Goal: Information Seeking & Learning: Learn about a topic

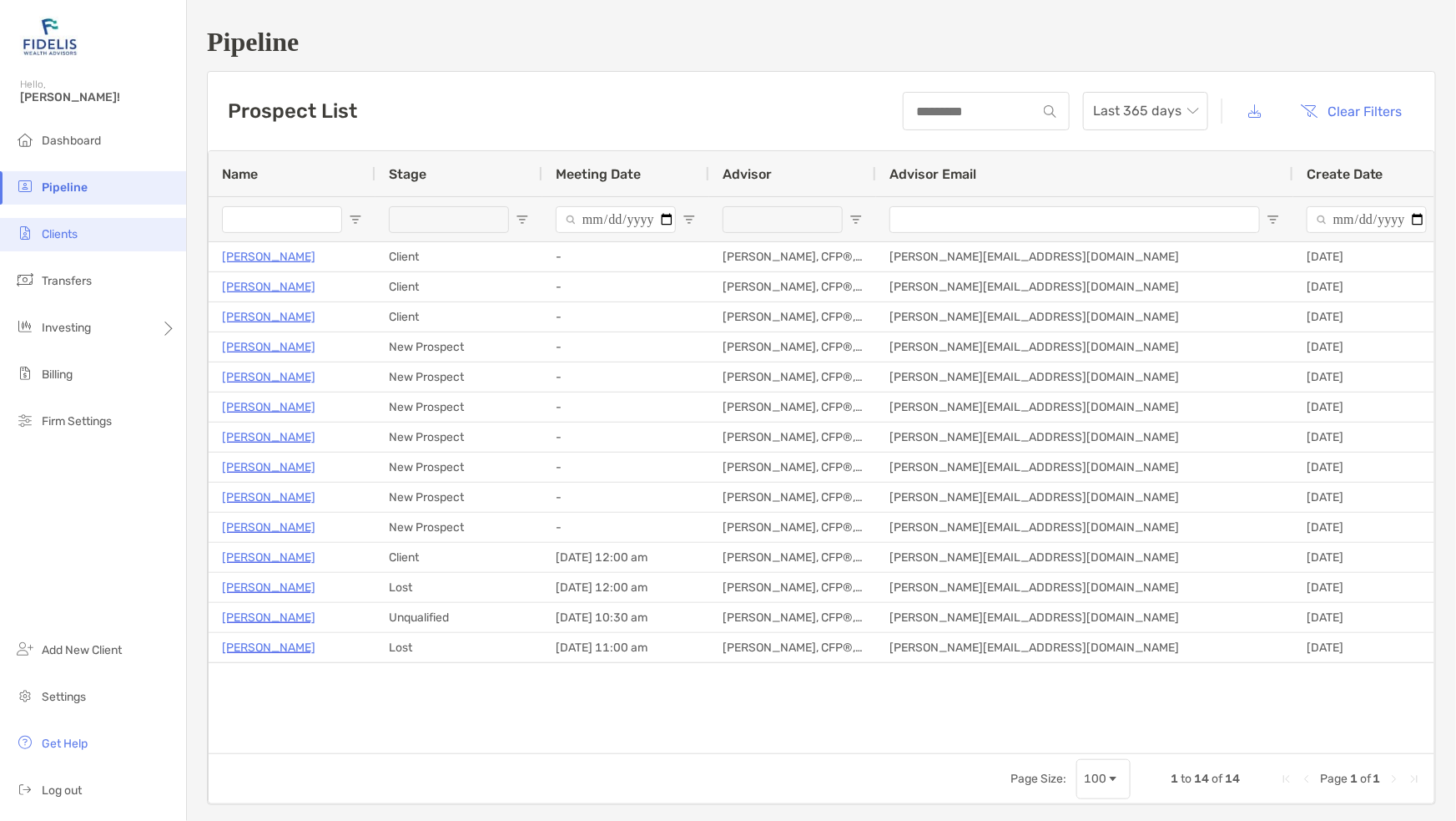
click at [59, 240] on span "Clients" at bounding box center [60, 234] width 36 height 14
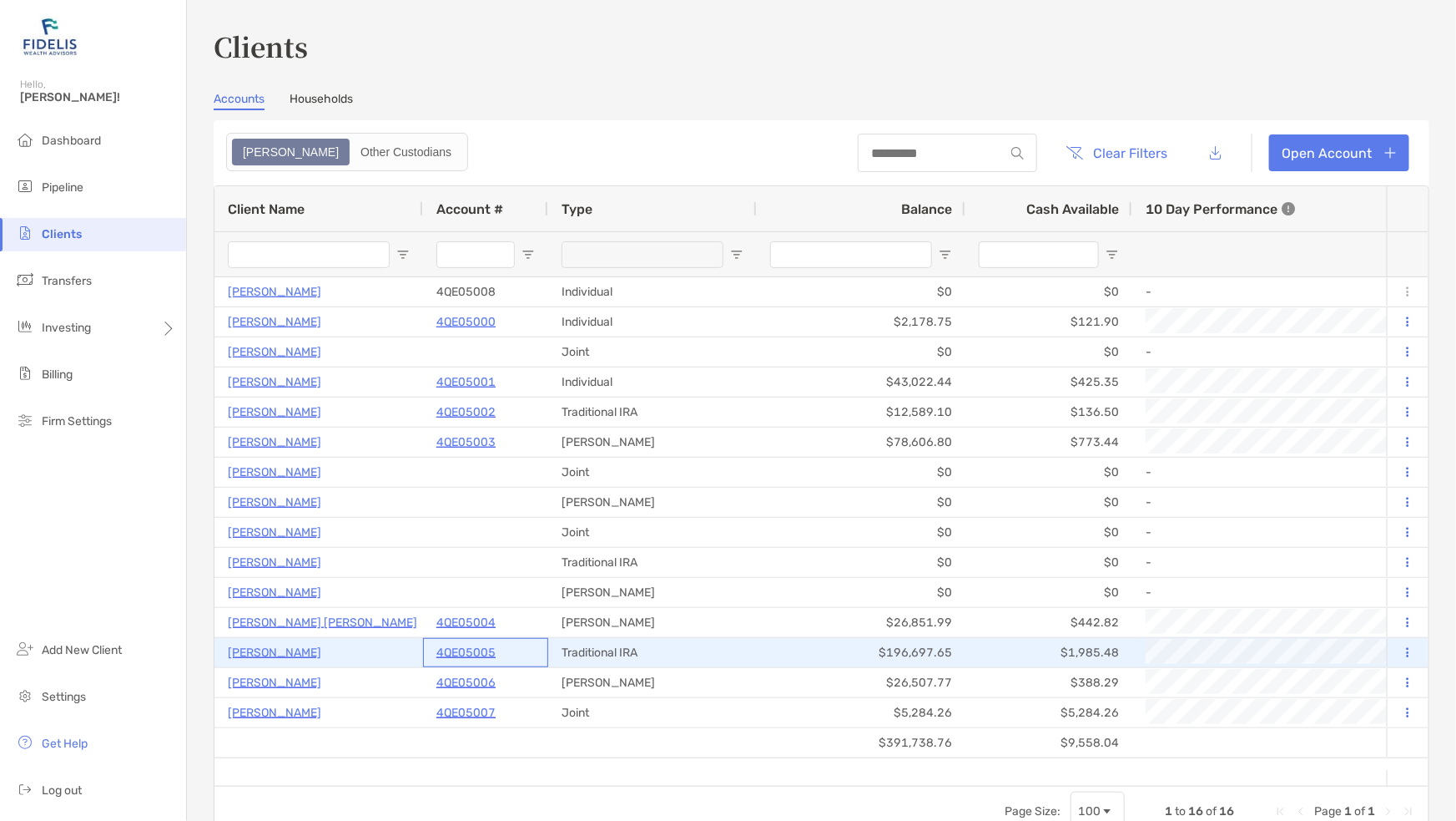
drag, startPoint x: 497, startPoint y: 650, endPoint x: 434, endPoint y: 648, distance: 63.0
click at [434, 648] on div "4QE05005" at bounding box center [485, 651] width 125 height 29
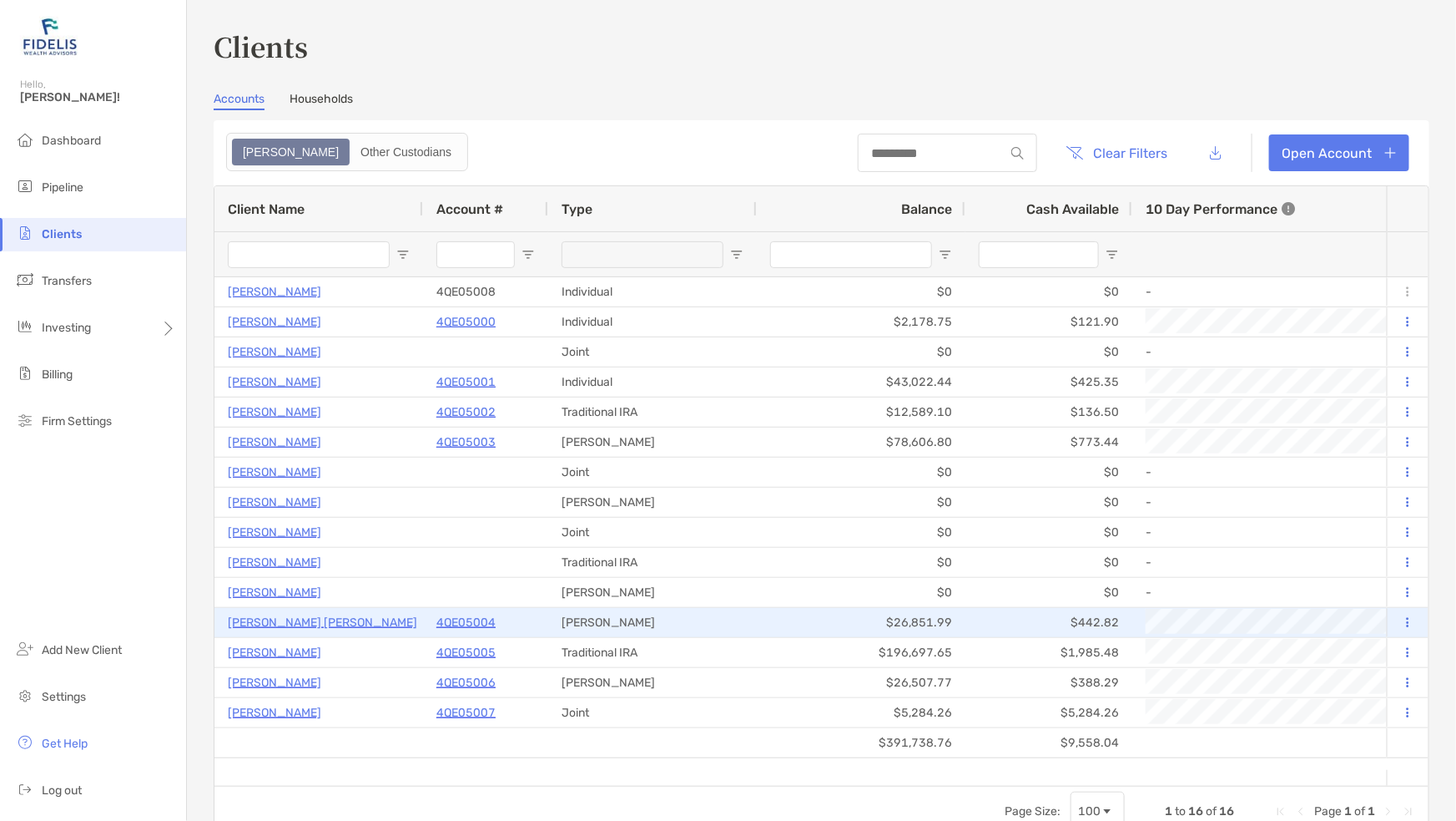
click at [454, 617] on p "4QE05004" at bounding box center [466, 621] width 60 height 21
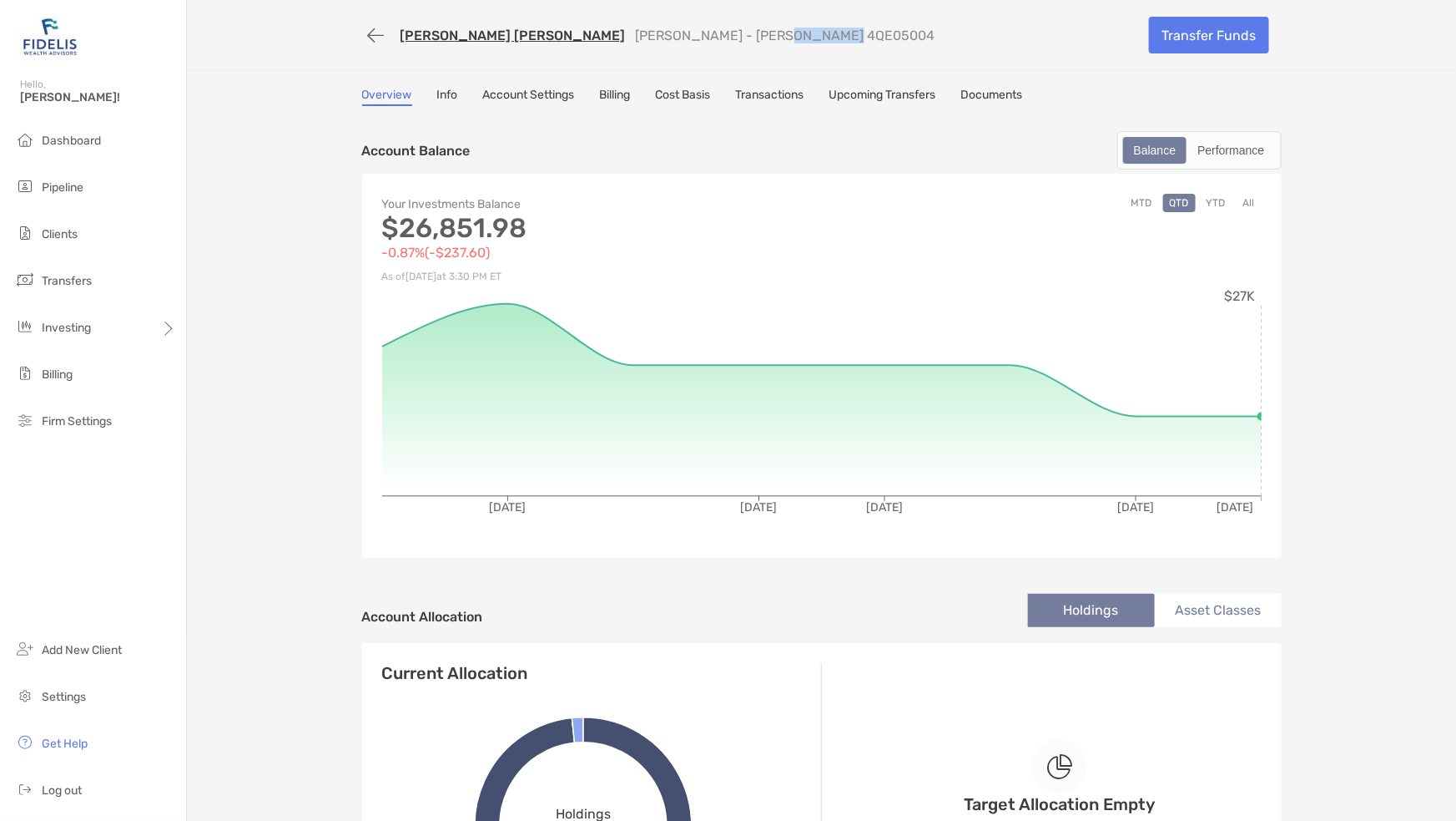
drag, startPoint x: 778, startPoint y: 33, endPoint x: 715, endPoint y: 33, distance: 63.0
click at [715, 33] on p "Roth IRA - Roth IRA 4QE05004" at bounding box center [786, 36] width 300 height 16
copy p "4QE05004"
click at [453, 34] on link "MEGHAN REEDY PEMBERTON" at bounding box center [513, 36] width 225 height 16
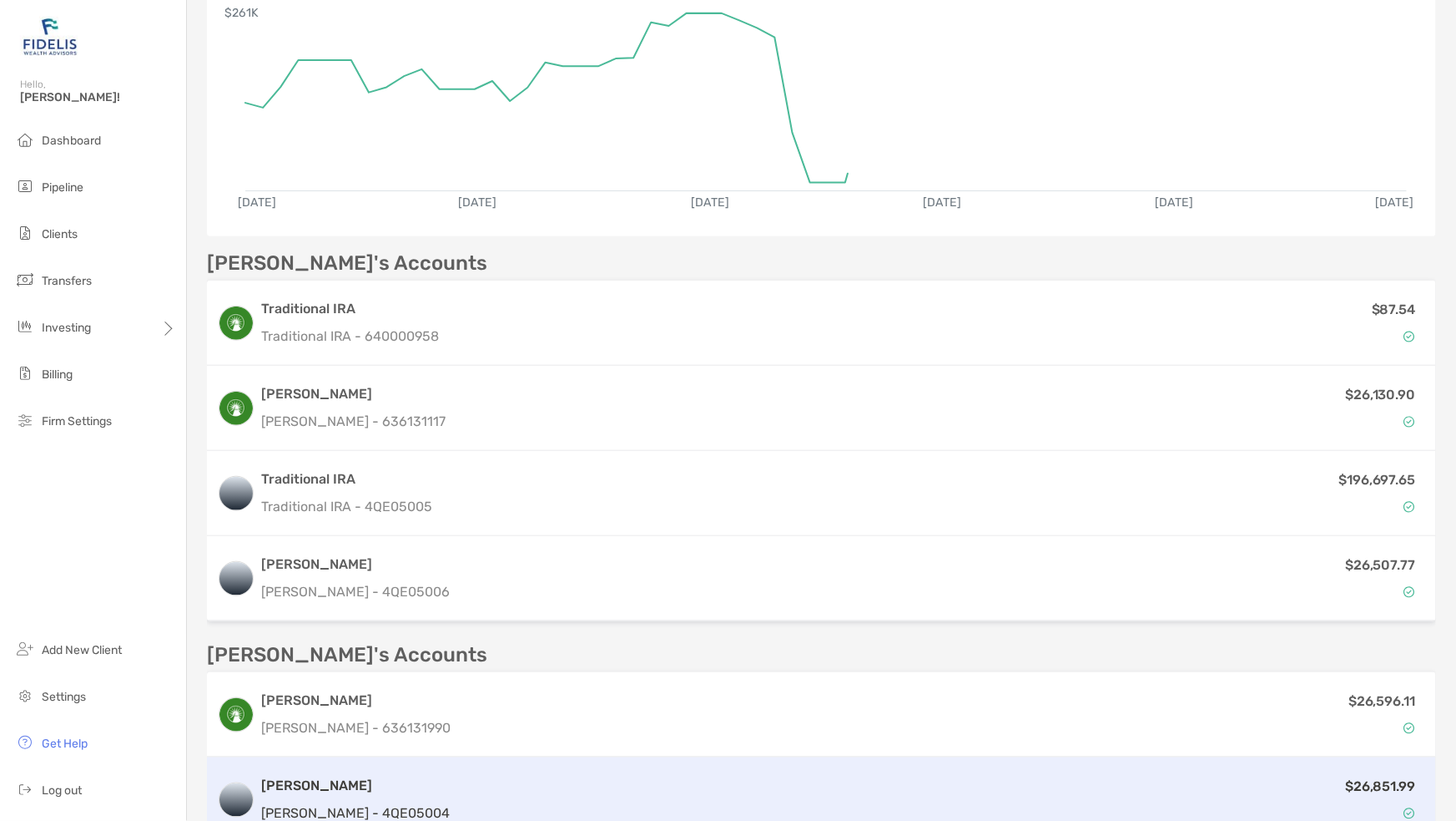
scroll to position [417, 0]
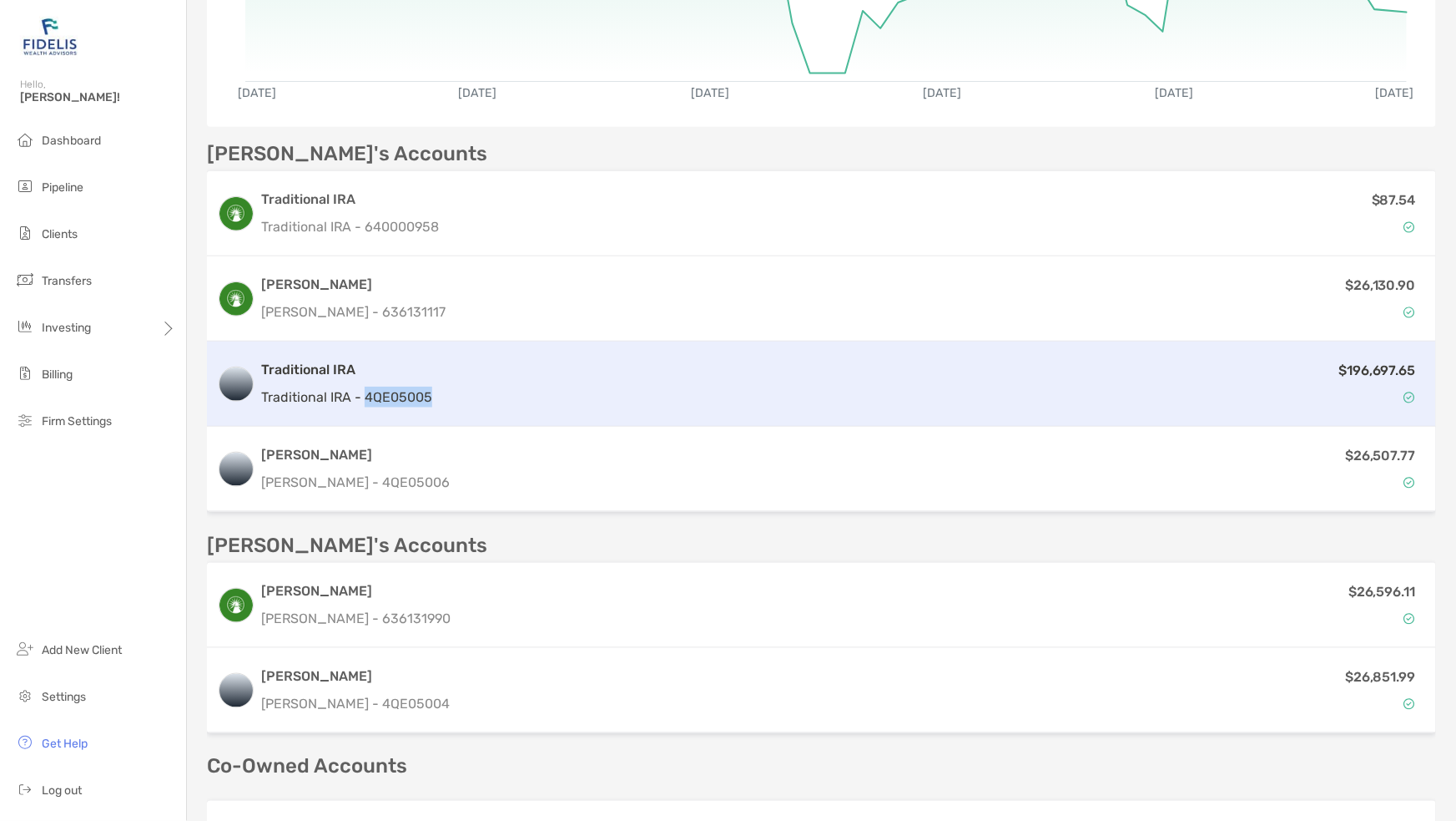
drag, startPoint x: 440, startPoint y: 397, endPoint x: 364, endPoint y: 394, distance: 76.1
click at [364, 394] on div "Traditional IRA Traditional IRA - 4QE05005 $196,697.65" at bounding box center [822, 384] width 1230 height 85
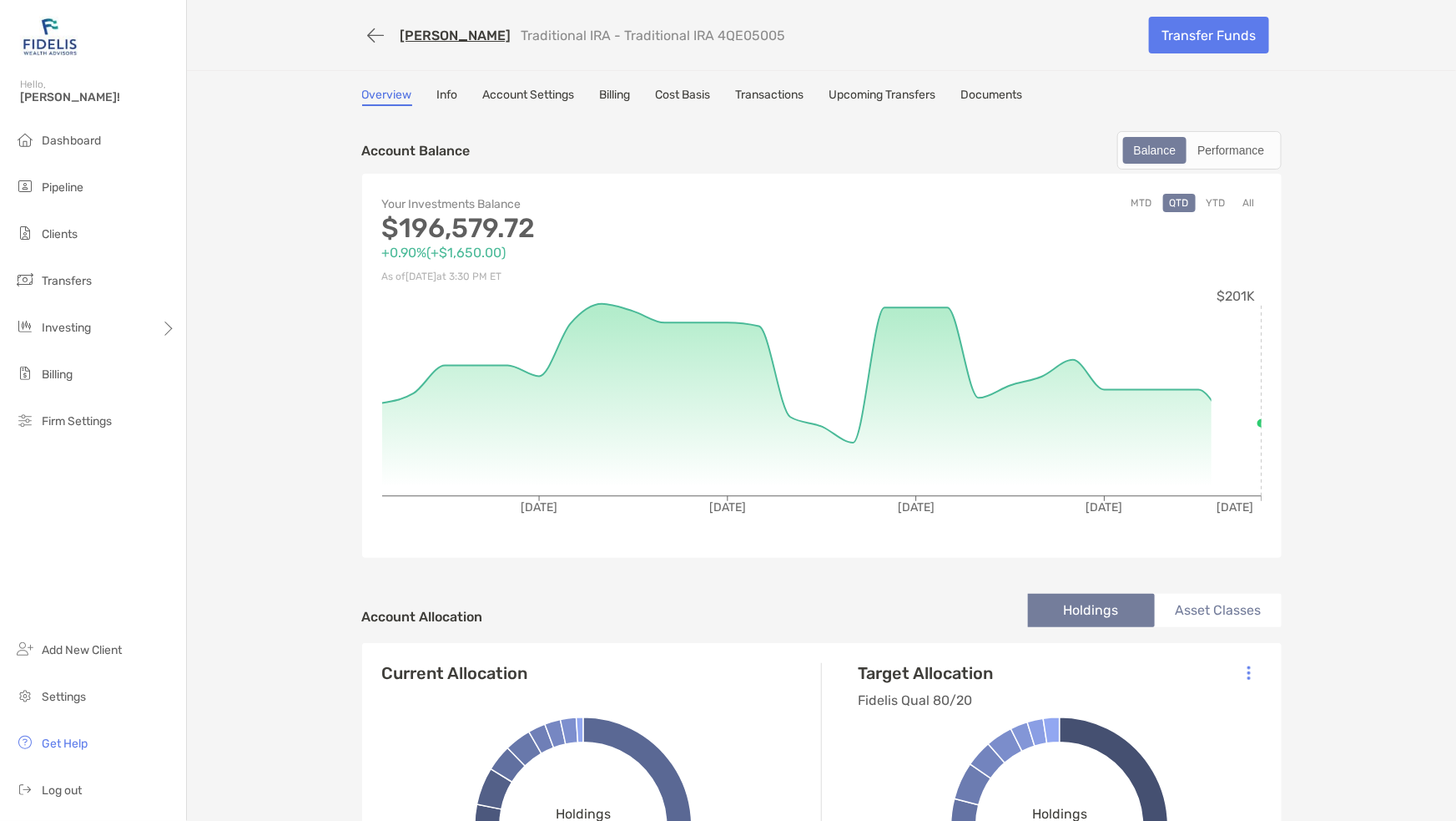
click at [827, 34] on div "ROBERT PEMBERTON Traditional IRA - Traditional IRA 4QE05005" at bounding box center [749, 35] width 774 height 31
drag, startPoint x: 808, startPoint y: 35, endPoint x: 733, endPoint y: 41, distance: 75.2
click at [733, 41] on div "ROBERT PEMBERTON Traditional IRA - Traditional IRA 4QE05005" at bounding box center [749, 35] width 774 height 31
copy p "4QE05005"
click at [401, 39] on link "[PERSON_NAME]" at bounding box center [457, 36] width 111 height 16
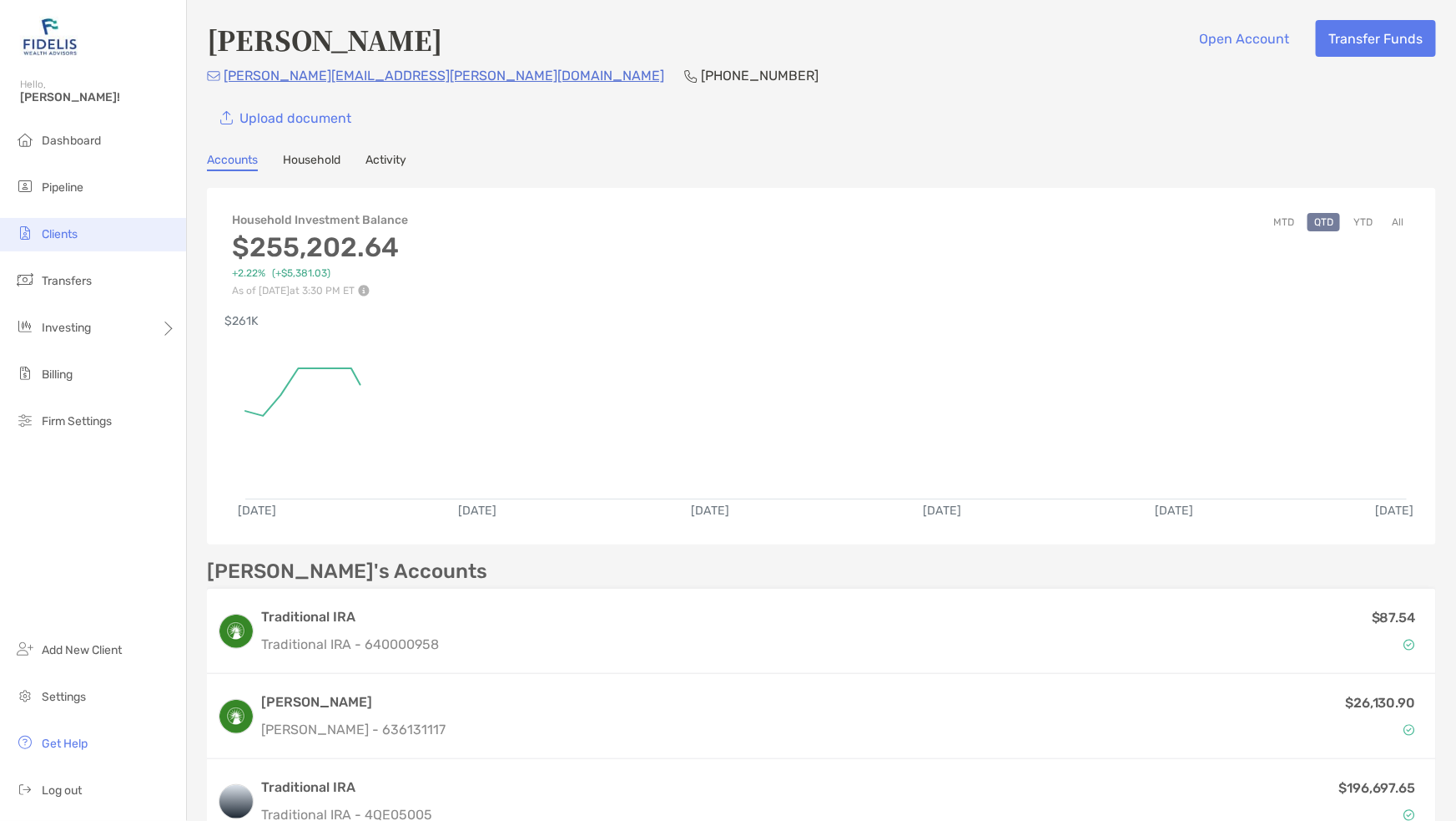
click at [70, 234] on span "Clients" at bounding box center [60, 234] width 36 height 14
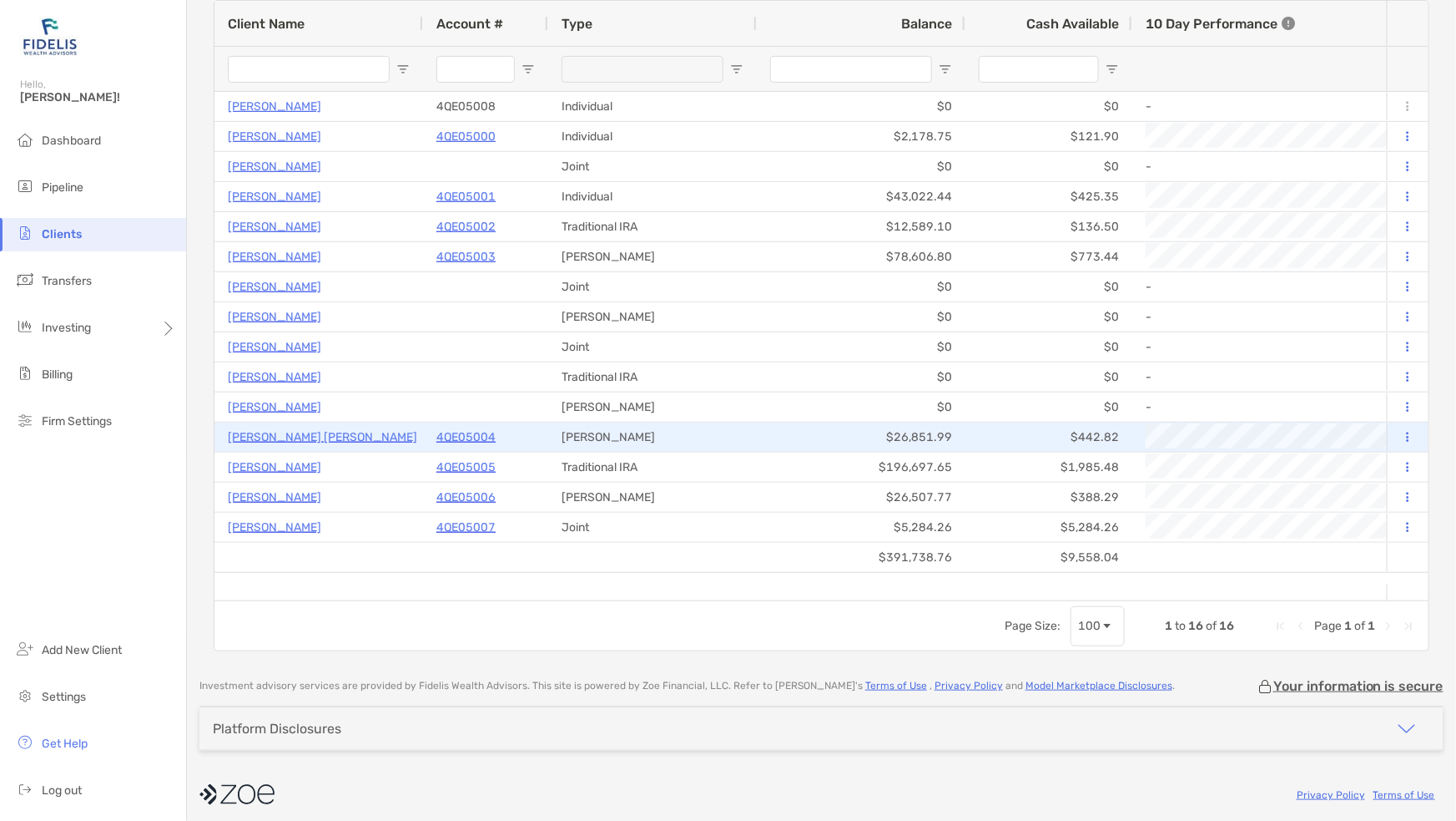
scroll to position [193, 0]
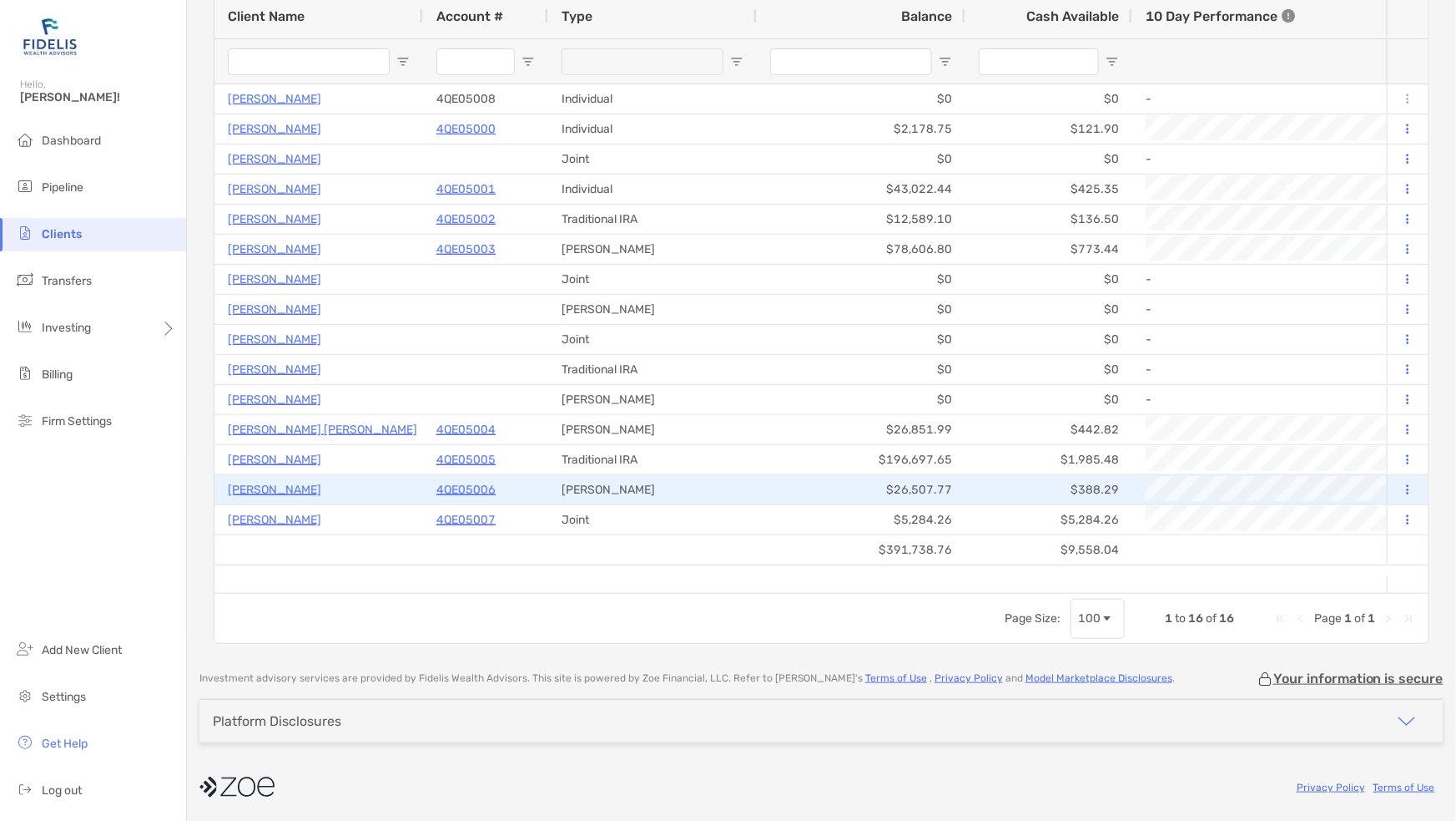
click at [464, 485] on p "4QE05006" at bounding box center [466, 489] width 60 height 21
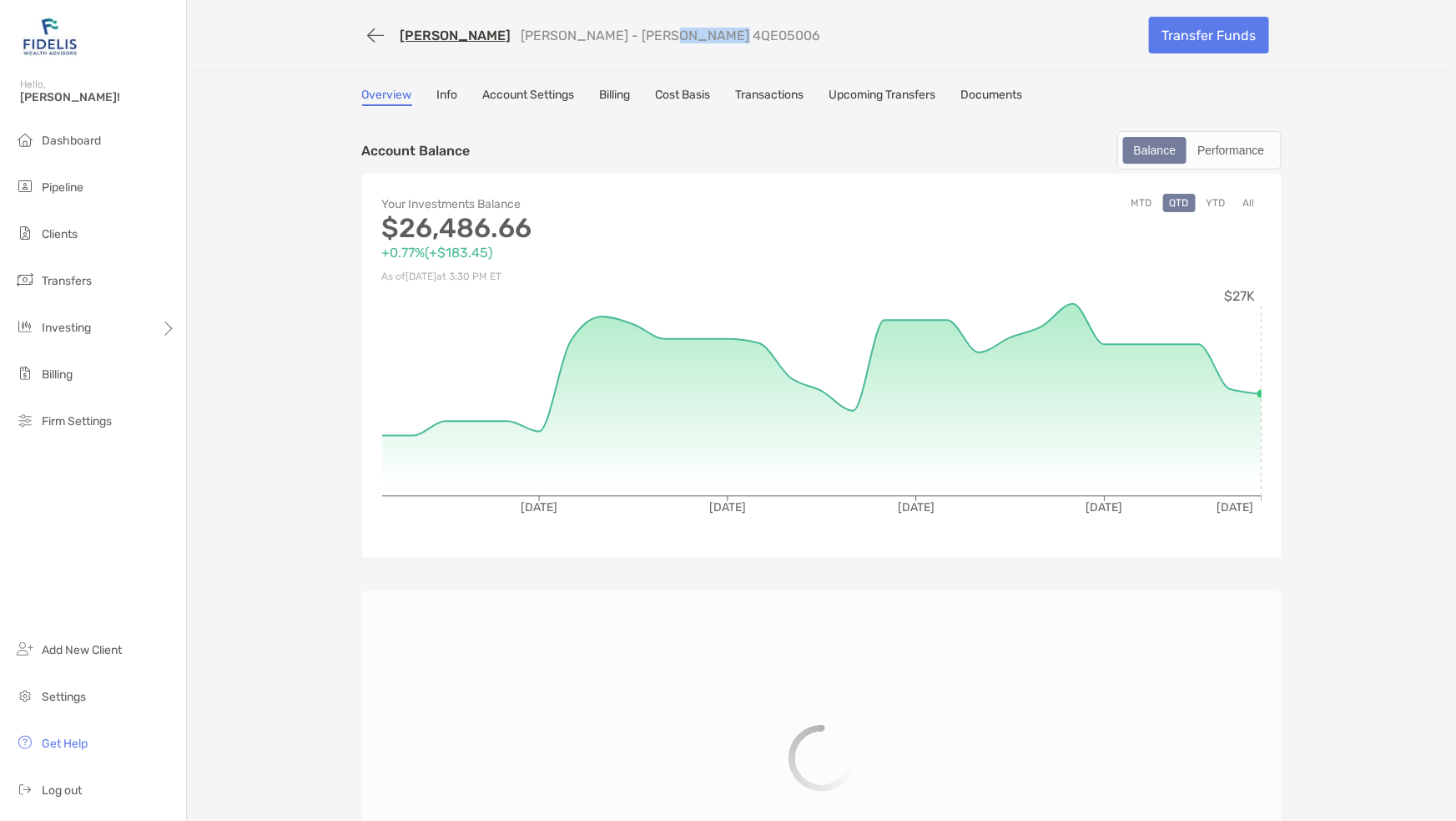
drag, startPoint x: 733, startPoint y: 36, endPoint x: 664, endPoint y: 38, distance: 69.0
click at [664, 38] on div "ROBERT PEMBERTON Roth IRA - Roth IRA 4QE05006" at bounding box center [749, 35] width 774 height 31
copy p "4QE05006"
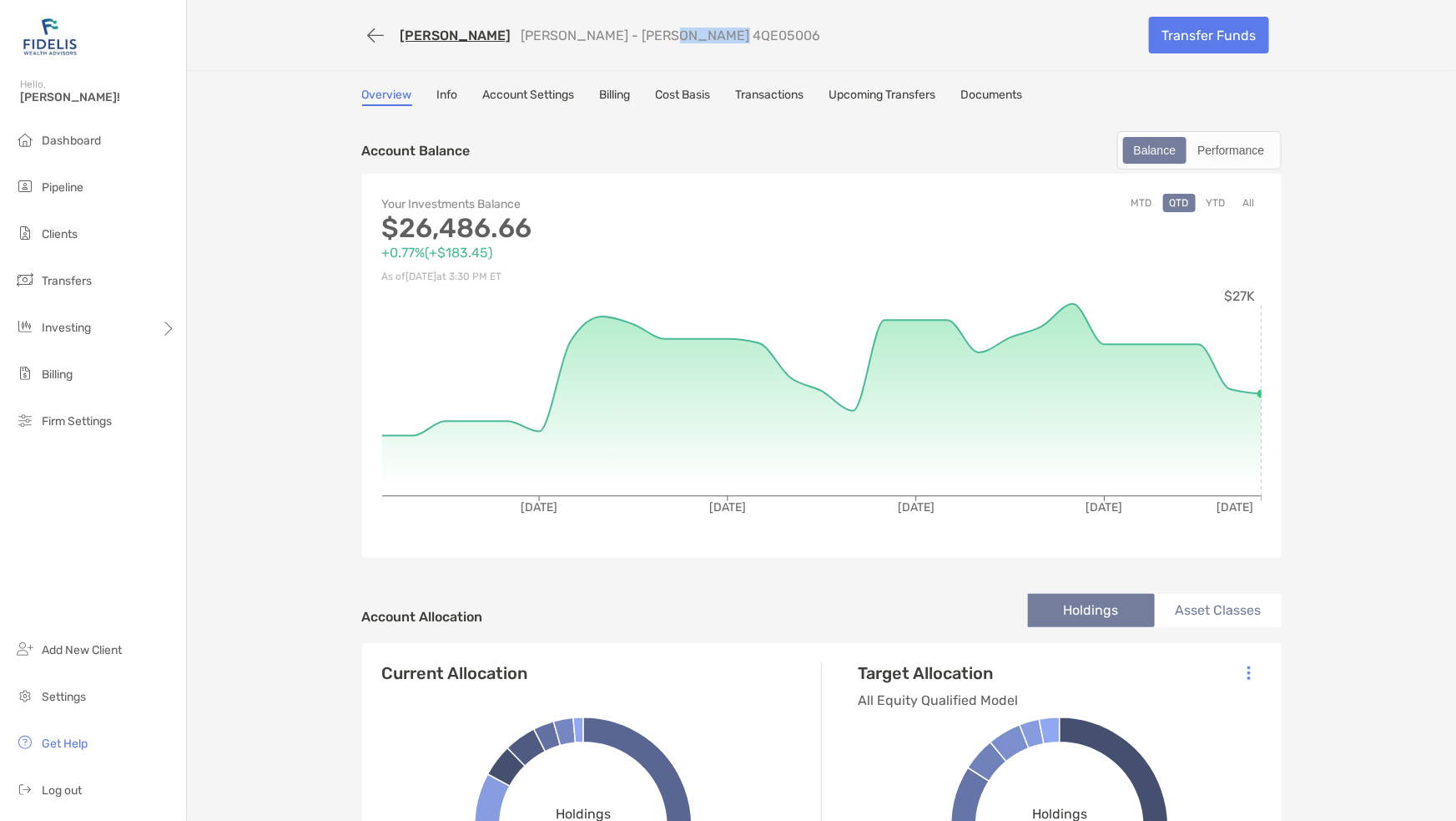
click at [445, 36] on link "[PERSON_NAME]" at bounding box center [457, 36] width 111 height 16
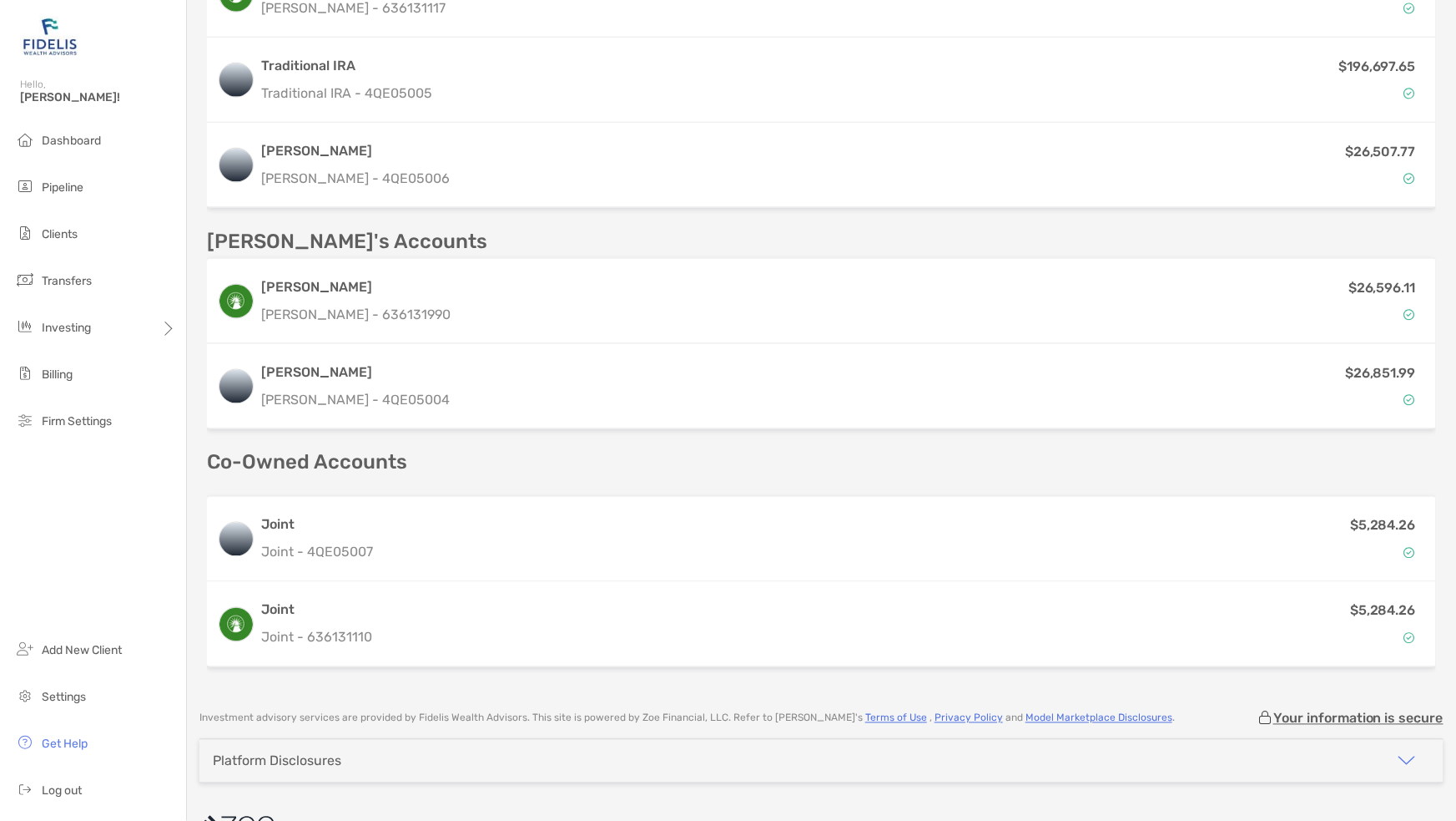
scroll to position [731, 0]
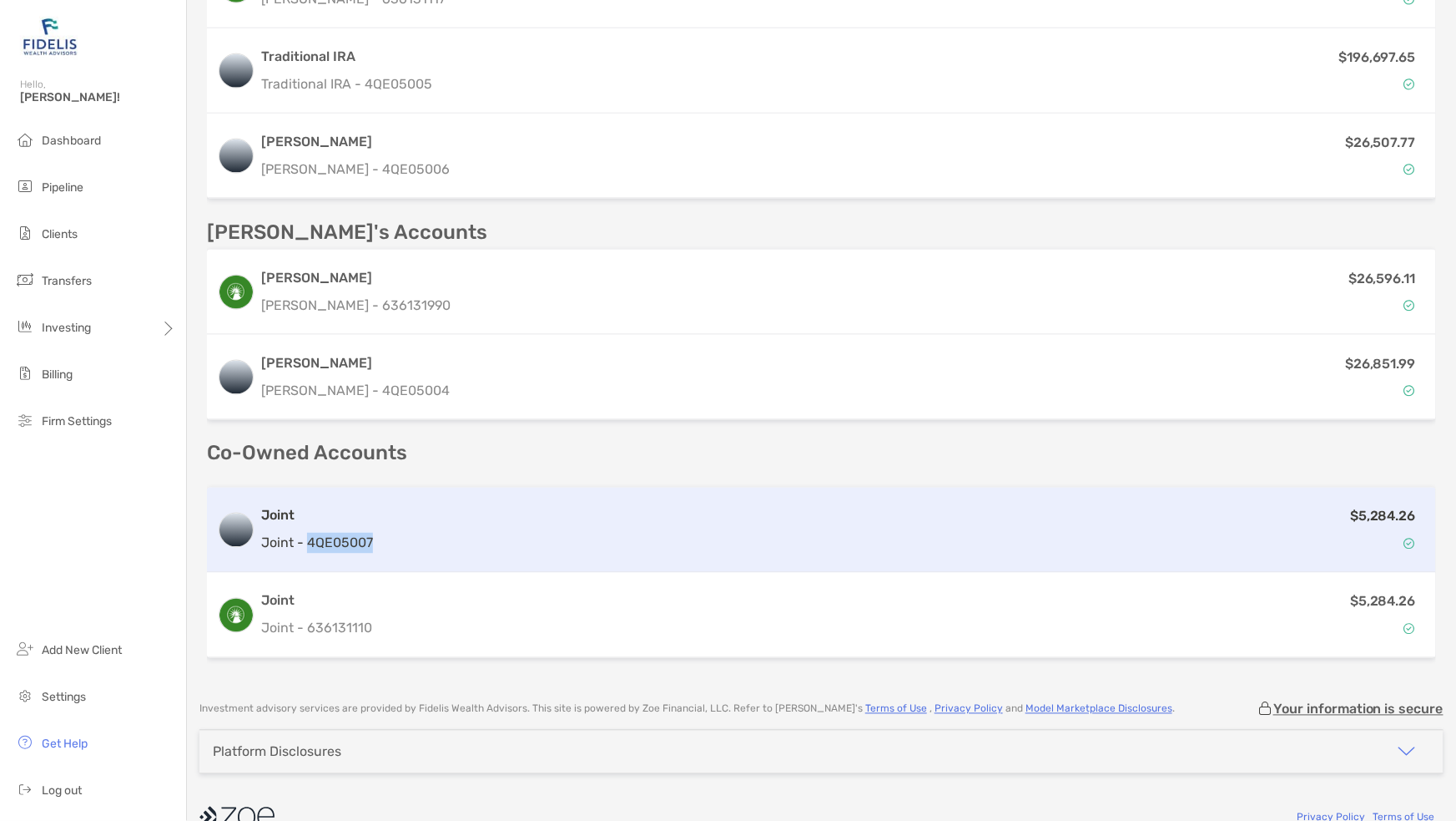
drag, startPoint x: 388, startPoint y: 540, endPoint x: 307, endPoint y: 536, distance: 81.1
click at [307, 536] on div "Joint Joint - 4QE05007 $5,284.26" at bounding box center [822, 530] width 1230 height 85
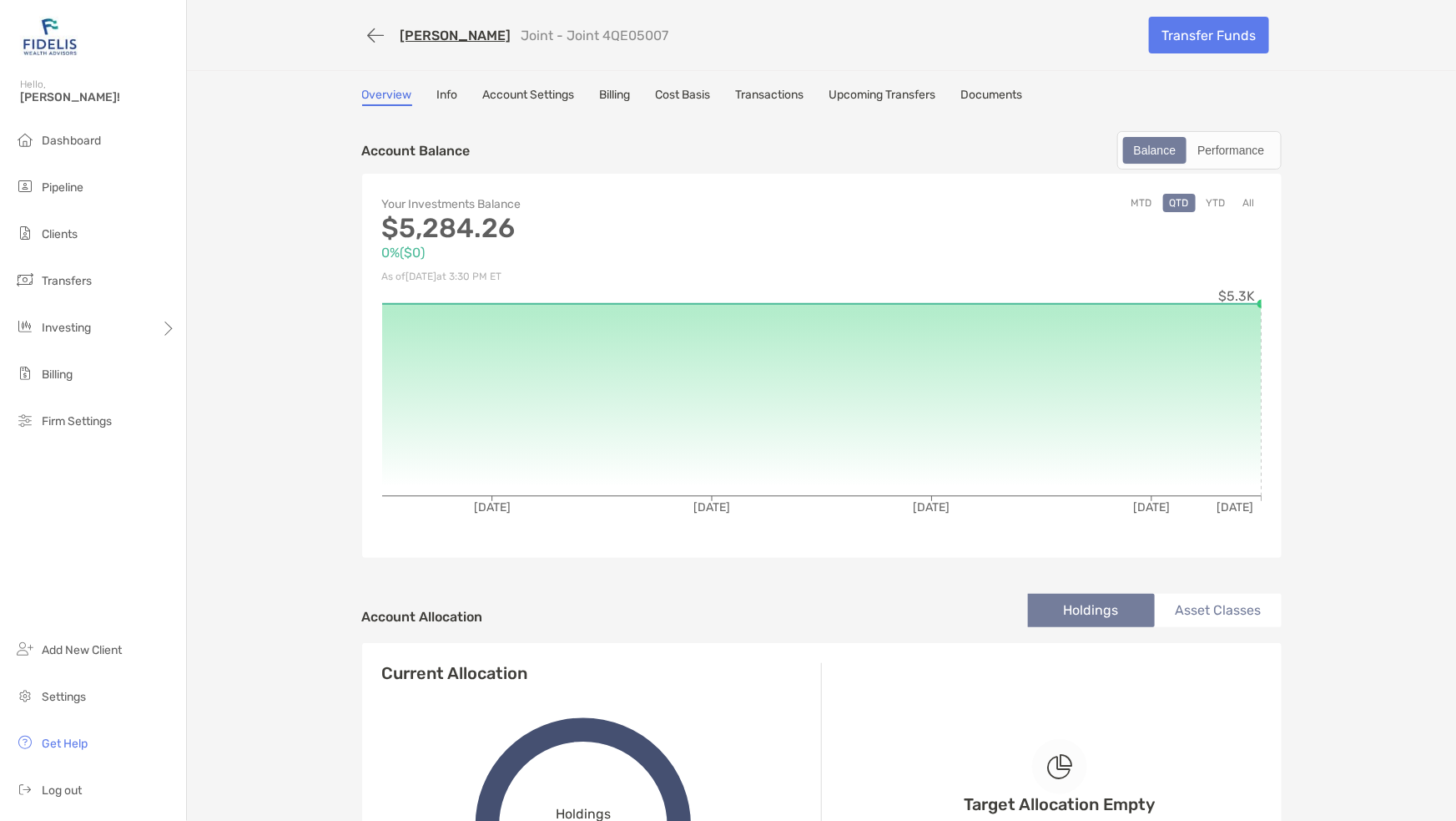
drag, startPoint x: 694, startPoint y: 30, endPoint x: 619, endPoint y: 38, distance: 75.4
click at [619, 38] on div "ROBERT PEMBERTON Joint - Joint 4QE05007" at bounding box center [749, 35] width 774 height 31
copy p "4QE05007"
click at [423, 40] on link "[PERSON_NAME]" at bounding box center [457, 36] width 111 height 16
